Goal: Check status: Check status

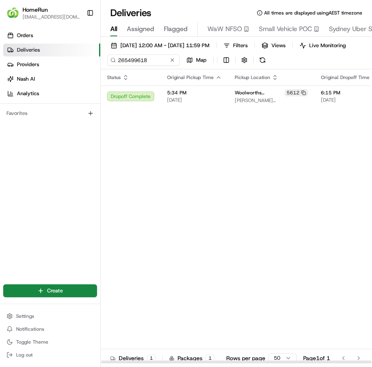
click at [141, 66] on input "265499618" at bounding box center [143, 59] width 73 height 11
type input "257066955"
click at [203, 103] on span "[DATE]" at bounding box center [194, 100] width 55 height 6
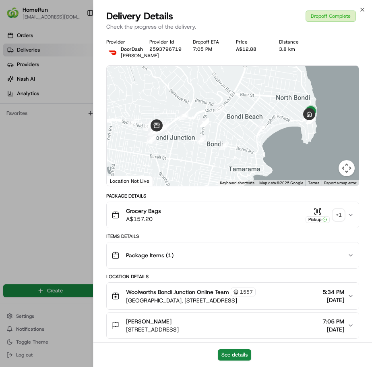
click at [343, 214] on div "+ 1" at bounding box center [338, 214] width 11 height 11
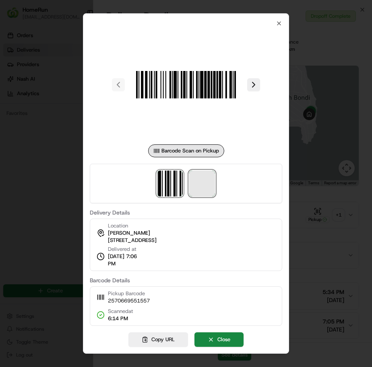
click at [206, 184] on span at bounding box center [202, 184] width 26 height 26
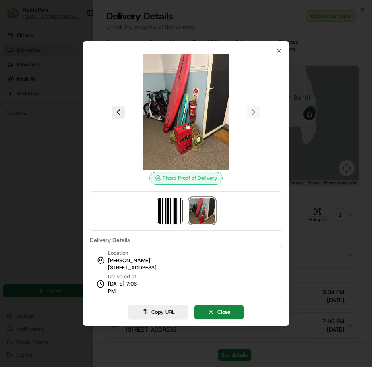
click at [308, 203] on div at bounding box center [186, 183] width 372 height 367
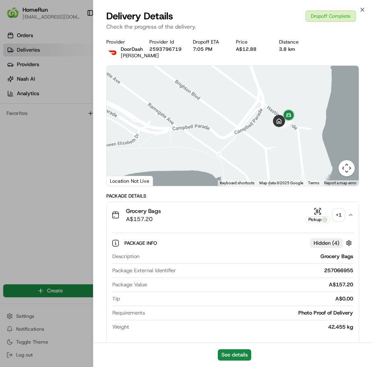
drag, startPoint x: 314, startPoint y: 121, endPoint x: 240, endPoint y: 123, distance: 73.8
click at [240, 123] on div at bounding box center [233, 126] width 252 height 120
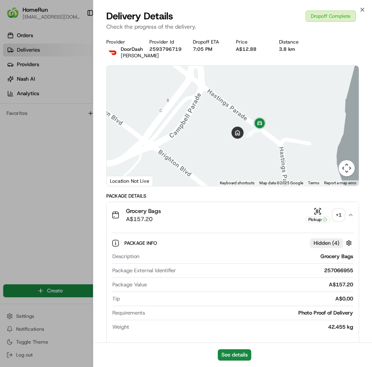
drag, startPoint x: 305, startPoint y: 137, endPoint x: 257, endPoint y: 137, distance: 48.4
click at [258, 145] on div at bounding box center [233, 126] width 252 height 120
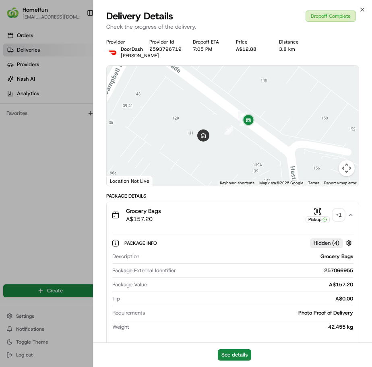
click at [342, 214] on div "+ 1" at bounding box center [338, 214] width 11 height 11
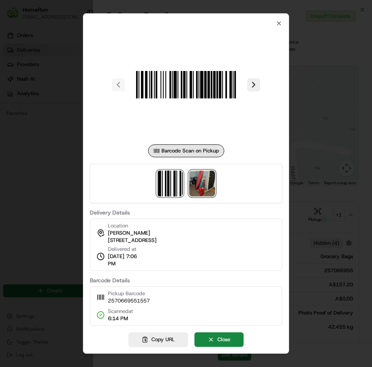
click at [214, 185] on img at bounding box center [202, 184] width 26 height 26
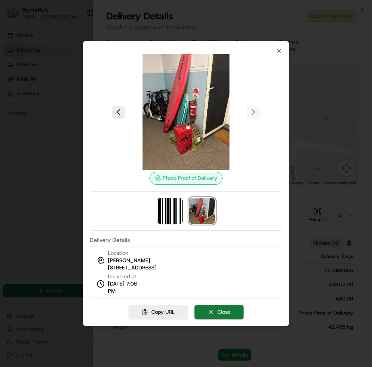
click at [216, 313] on button "Close" at bounding box center [219, 312] width 49 height 15
